Goal: Find specific page/section: Find specific page/section

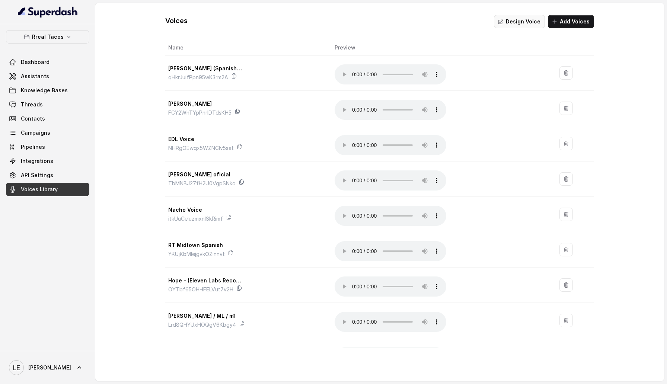
click at [504, 19] on icon "button" at bounding box center [501, 22] width 6 height 6
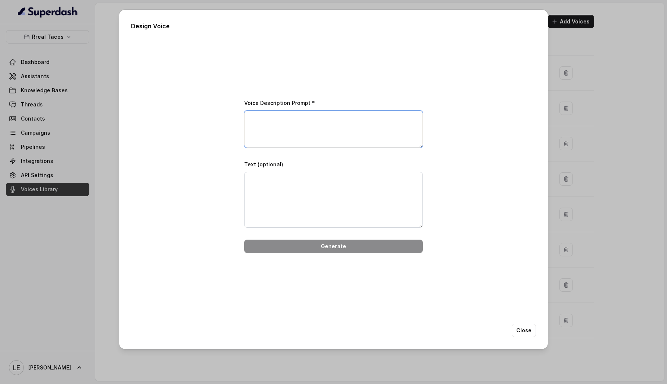
click at [286, 119] on textarea "Voice Description Prompt *" at bounding box center [333, 129] width 179 height 37
click at [523, 327] on button "Close" at bounding box center [524, 330] width 24 height 13
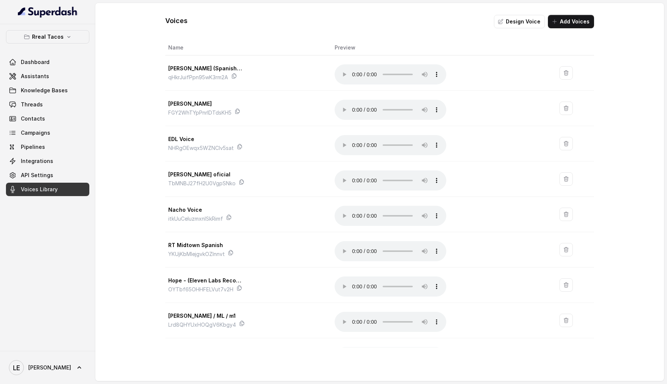
click at [66, 173] on link "API Settings" at bounding box center [47, 175] width 83 height 13
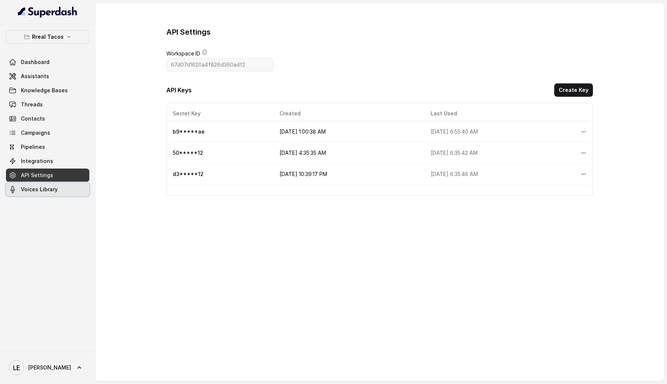
click at [56, 191] on span "Voices Library" at bounding box center [39, 189] width 37 height 7
